Goal: Task Accomplishment & Management: Use online tool/utility

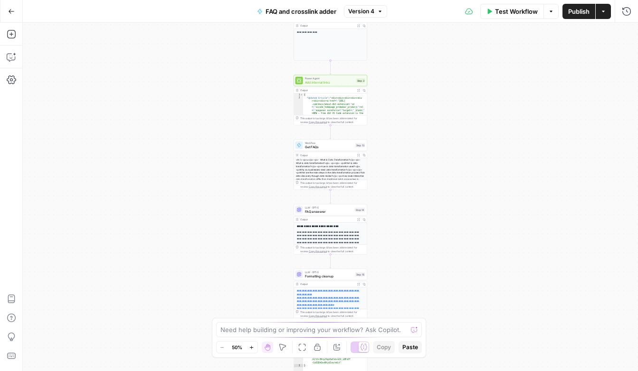
click at [13, 10] on icon "button" at bounding box center [11, 11] width 7 height 7
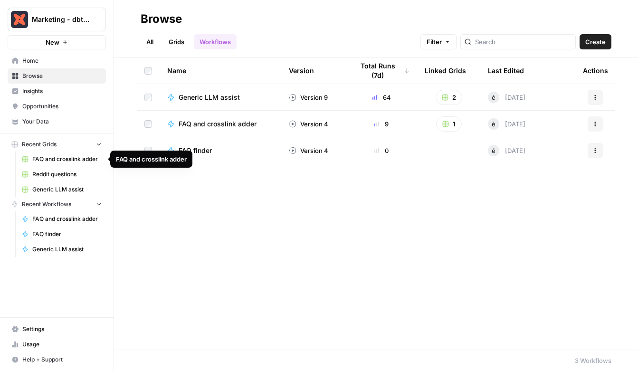
click at [50, 157] on span "FAQ and crosslink adder" at bounding box center [66, 159] width 69 height 9
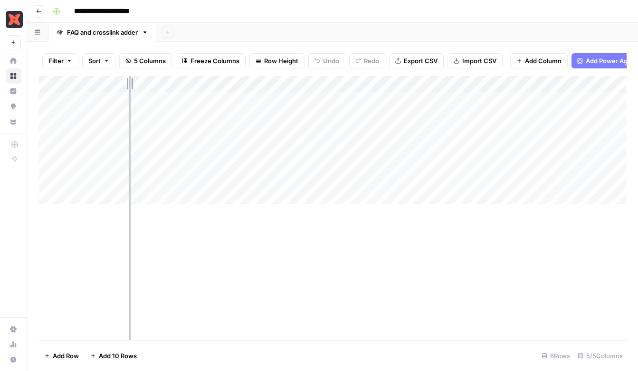
drag, startPoint x: 210, startPoint y: 84, endPoint x: 107, endPoint y: 93, distance: 103.6
click at [107, 93] on div "Add Column" at bounding box center [332, 140] width 588 height 128
click at [382, 95] on div "Add Column" at bounding box center [332, 140] width 588 height 128
click at [382, 101] on div "Add Column" at bounding box center [332, 140] width 588 height 128
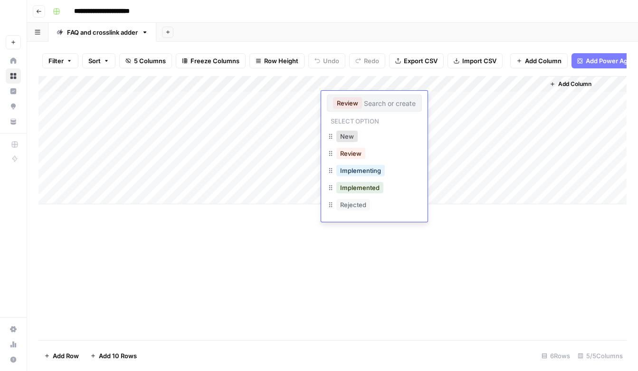
click at [407, 250] on div "Add Column" at bounding box center [332, 208] width 588 height 264
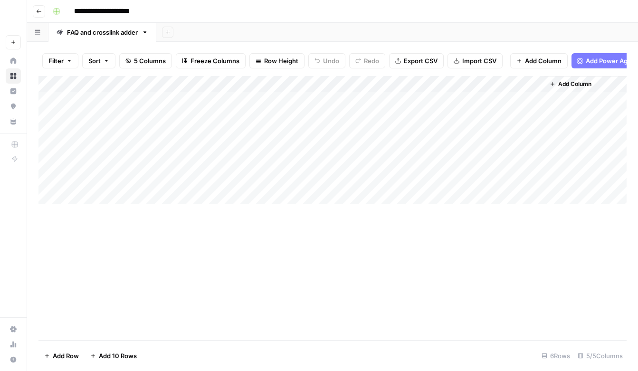
click at [448, 99] on div "Add Column" at bounding box center [332, 140] width 588 height 128
